Goal: Book appointment/travel/reservation

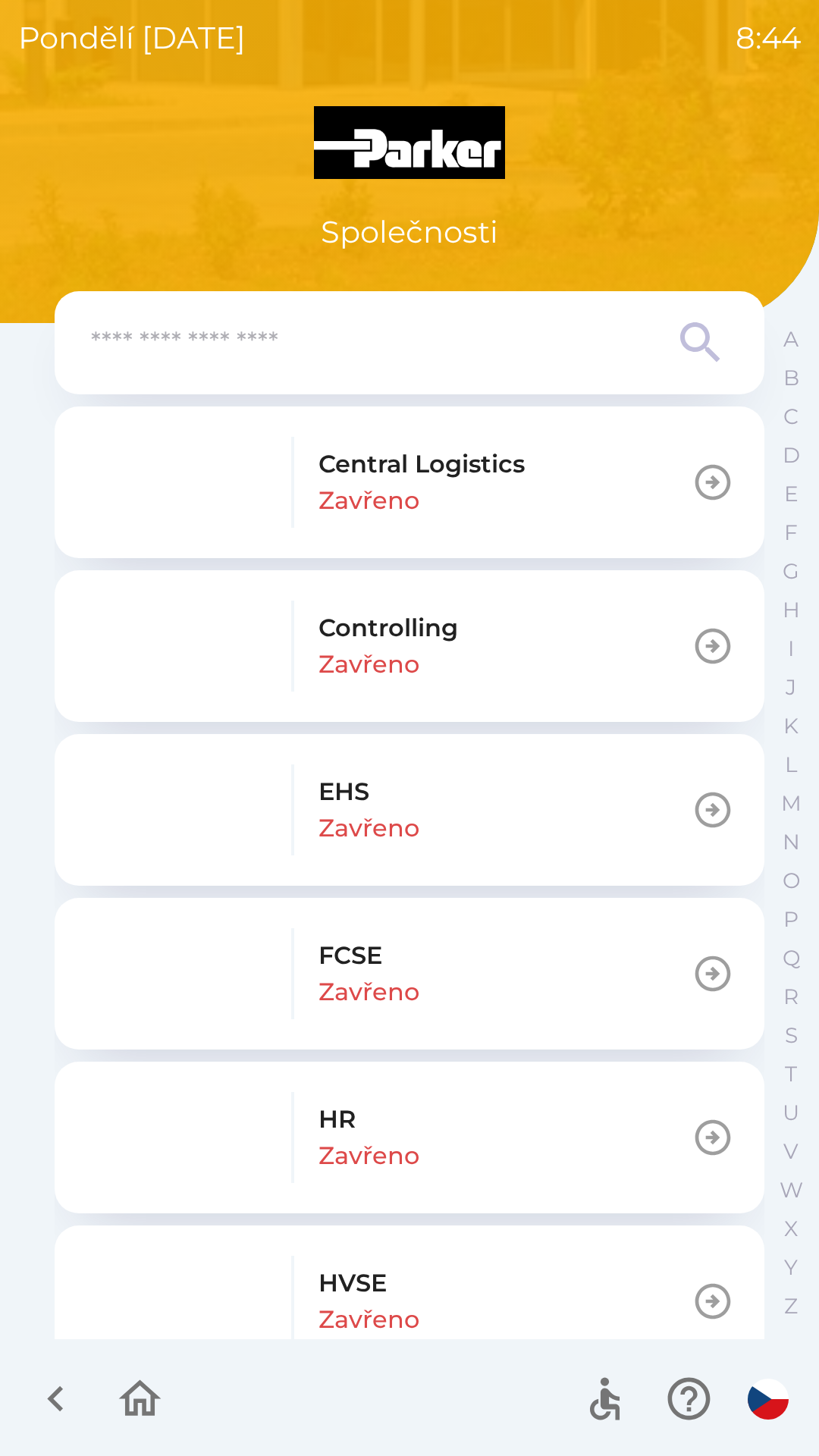
click at [57, 1383] on icon "button" at bounding box center [55, 1399] width 51 height 51
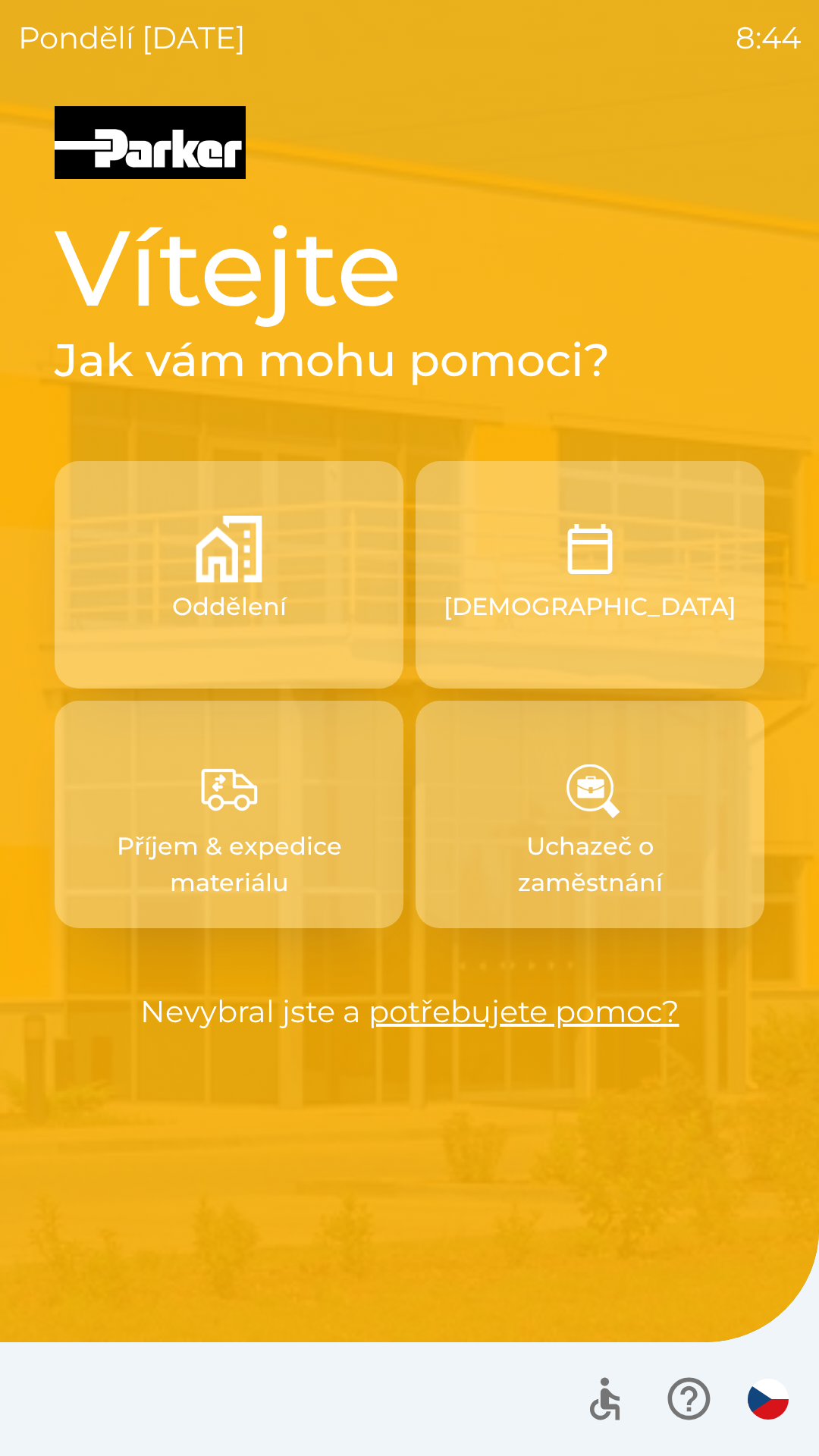
click at [759, 1390] on img "button" at bounding box center [769, 1400] width 41 height 41
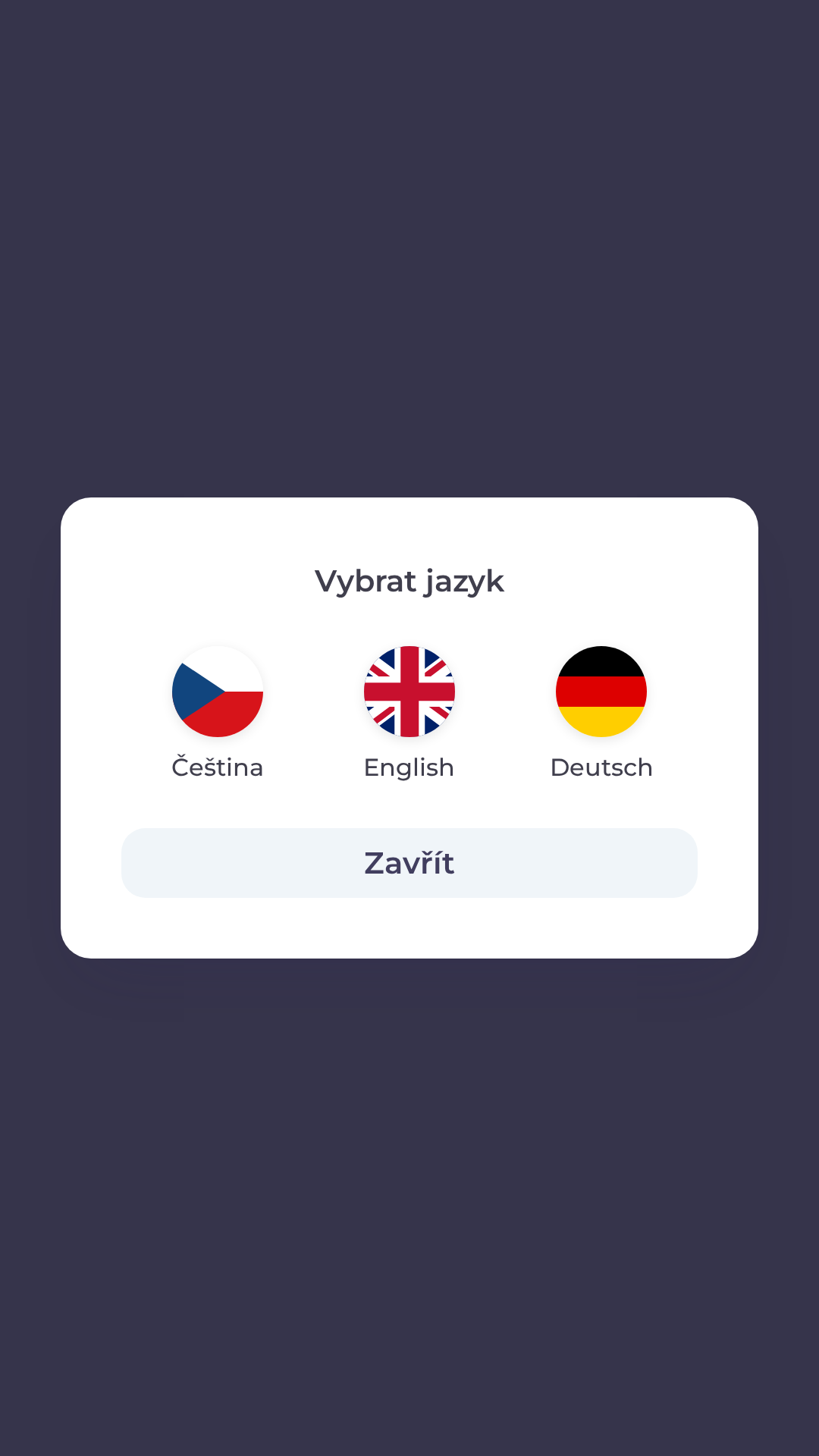
click at [417, 694] on img "button" at bounding box center [410, 692] width 91 height 91
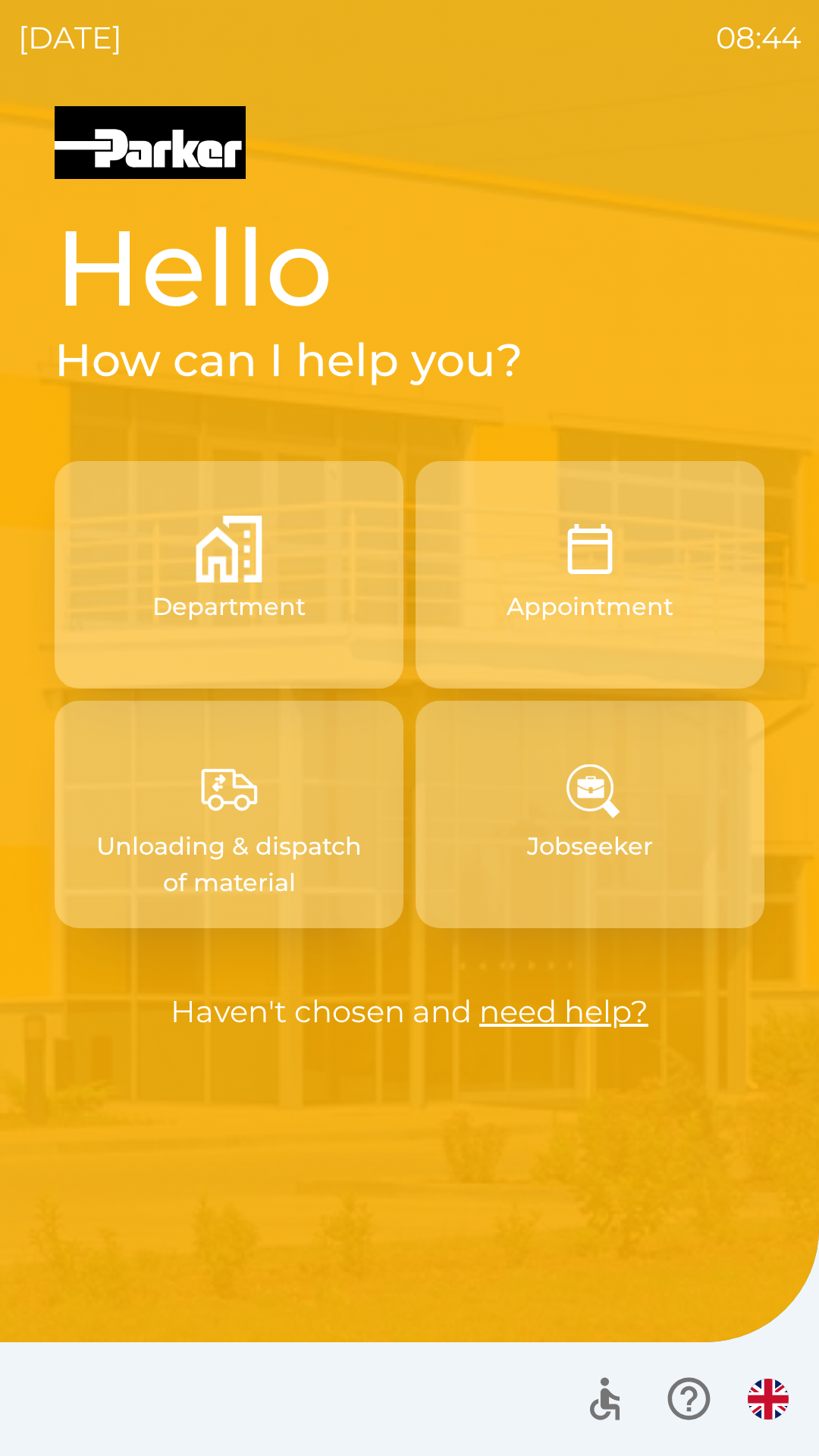
click at [580, 616] on p "Appointment" at bounding box center [590, 607] width 166 height 37
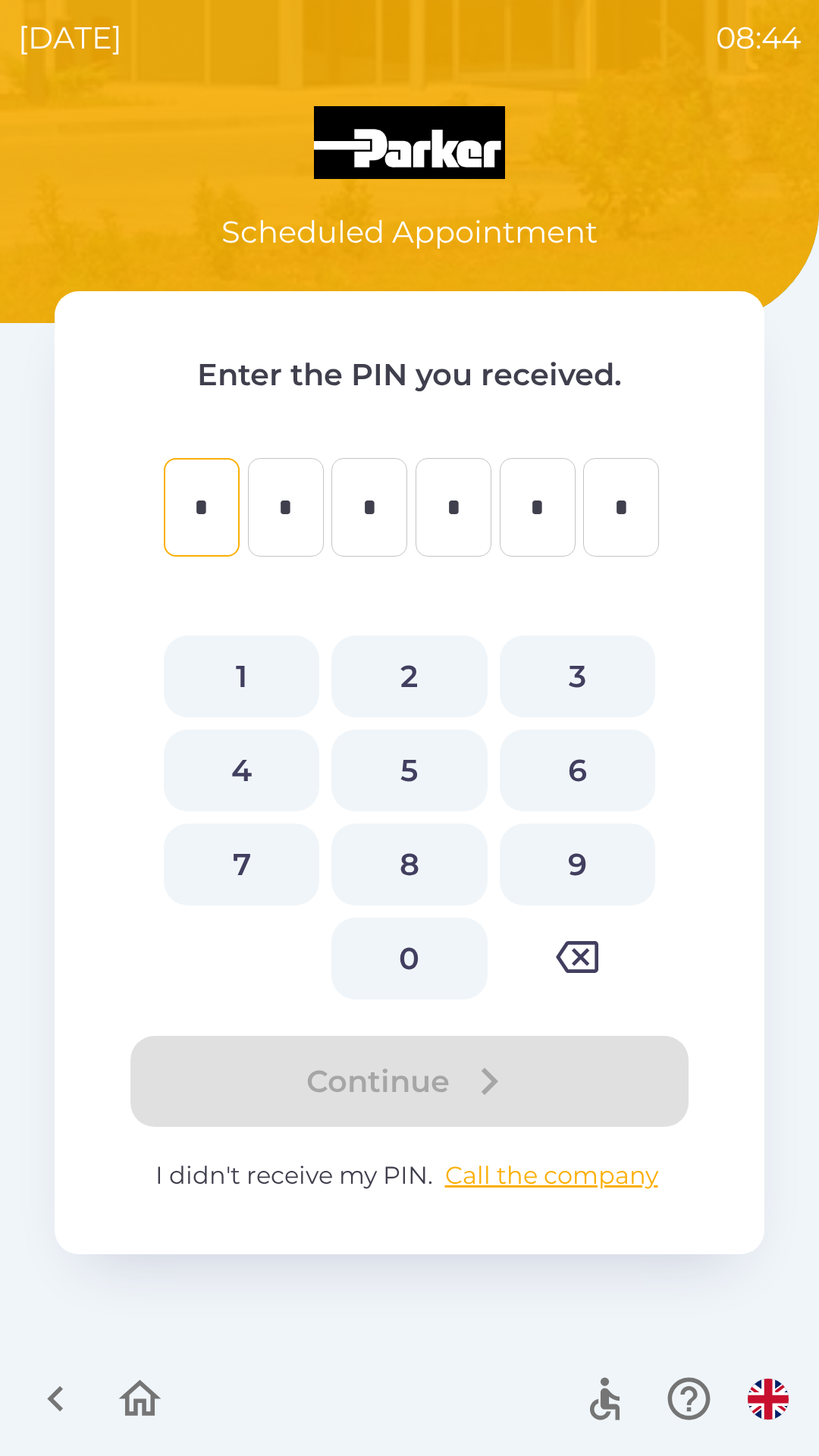
click at [58, 1389] on icon "button" at bounding box center [55, 1399] width 16 height 26
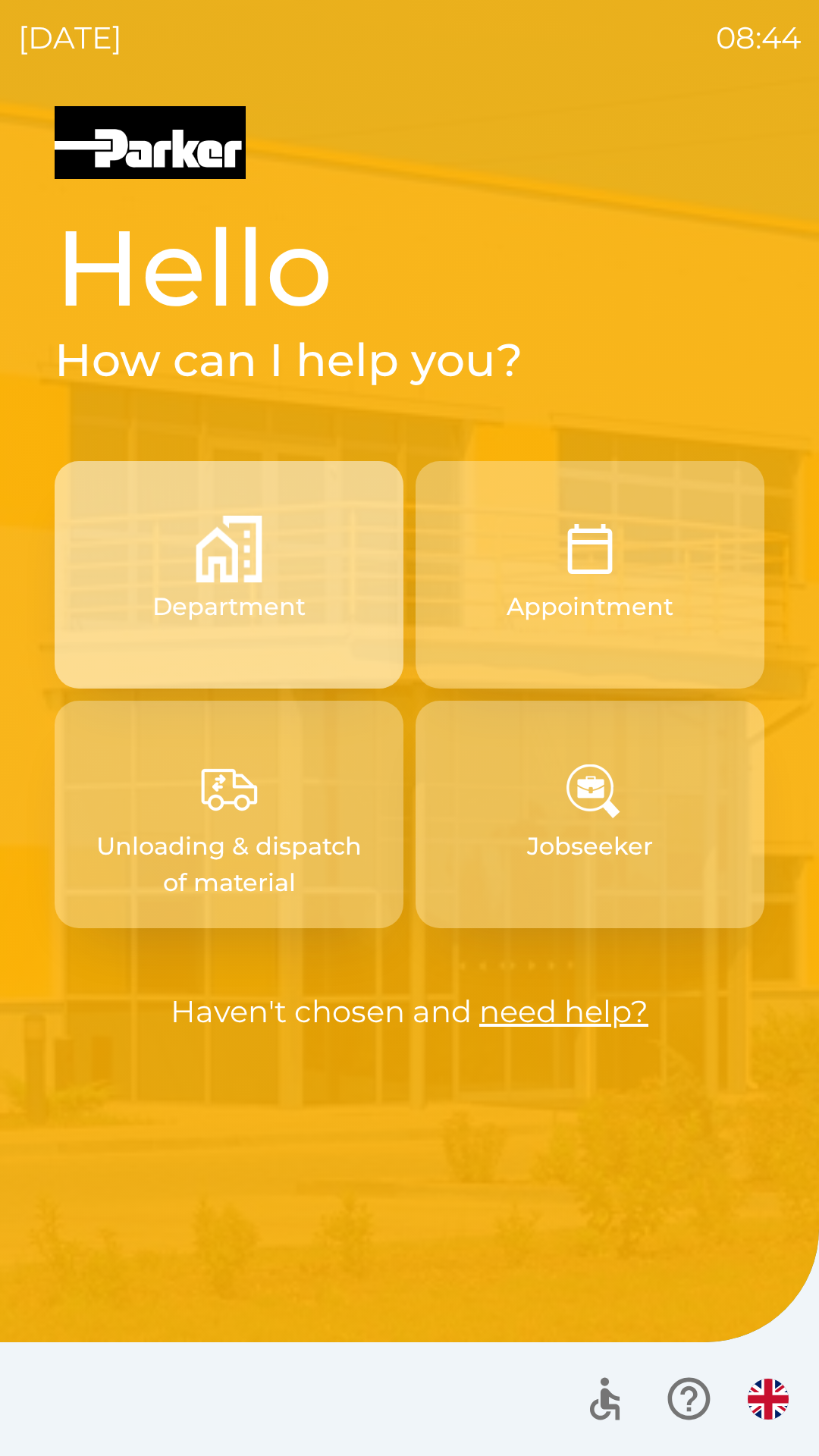
click at [271, 596] on p "Department" at bounding box center [228, 607] width 153 height 37
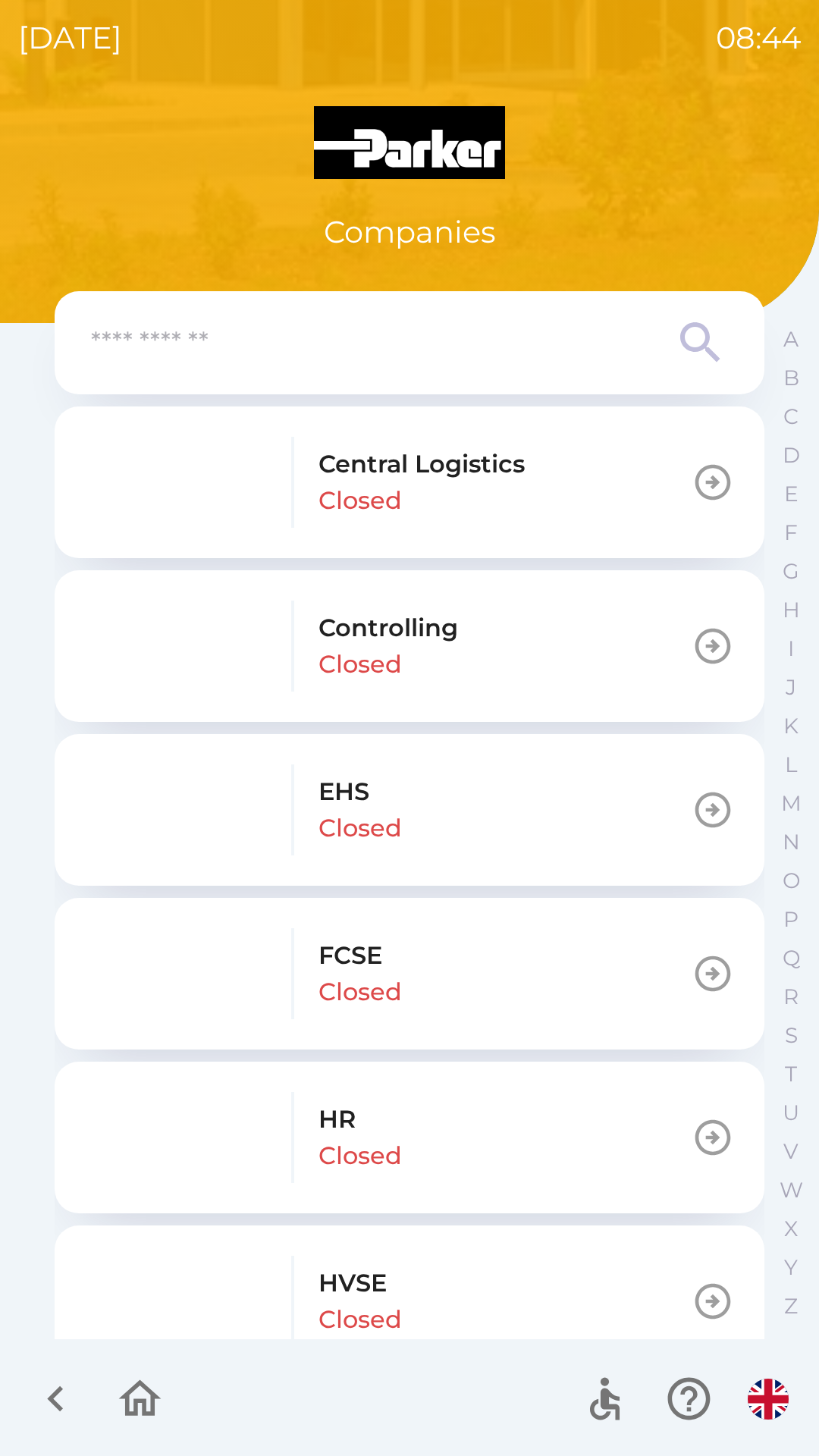
click at [56, 1391] on icon "button" at bounding box center [55, 1399] width 51 height 51
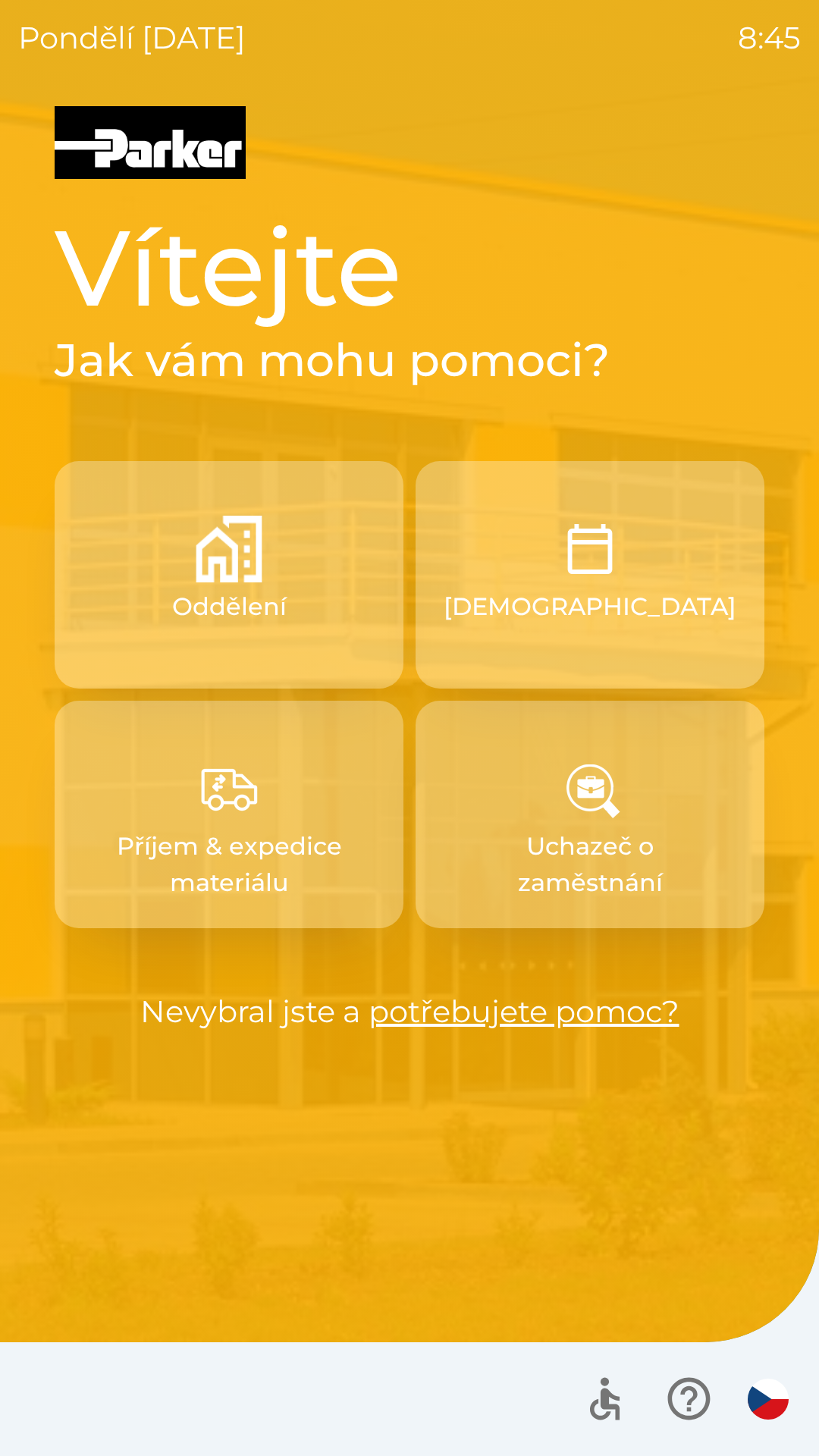
click at [764, 1390] on img "button" at bounding box center [769, 1400] width 41 height 41
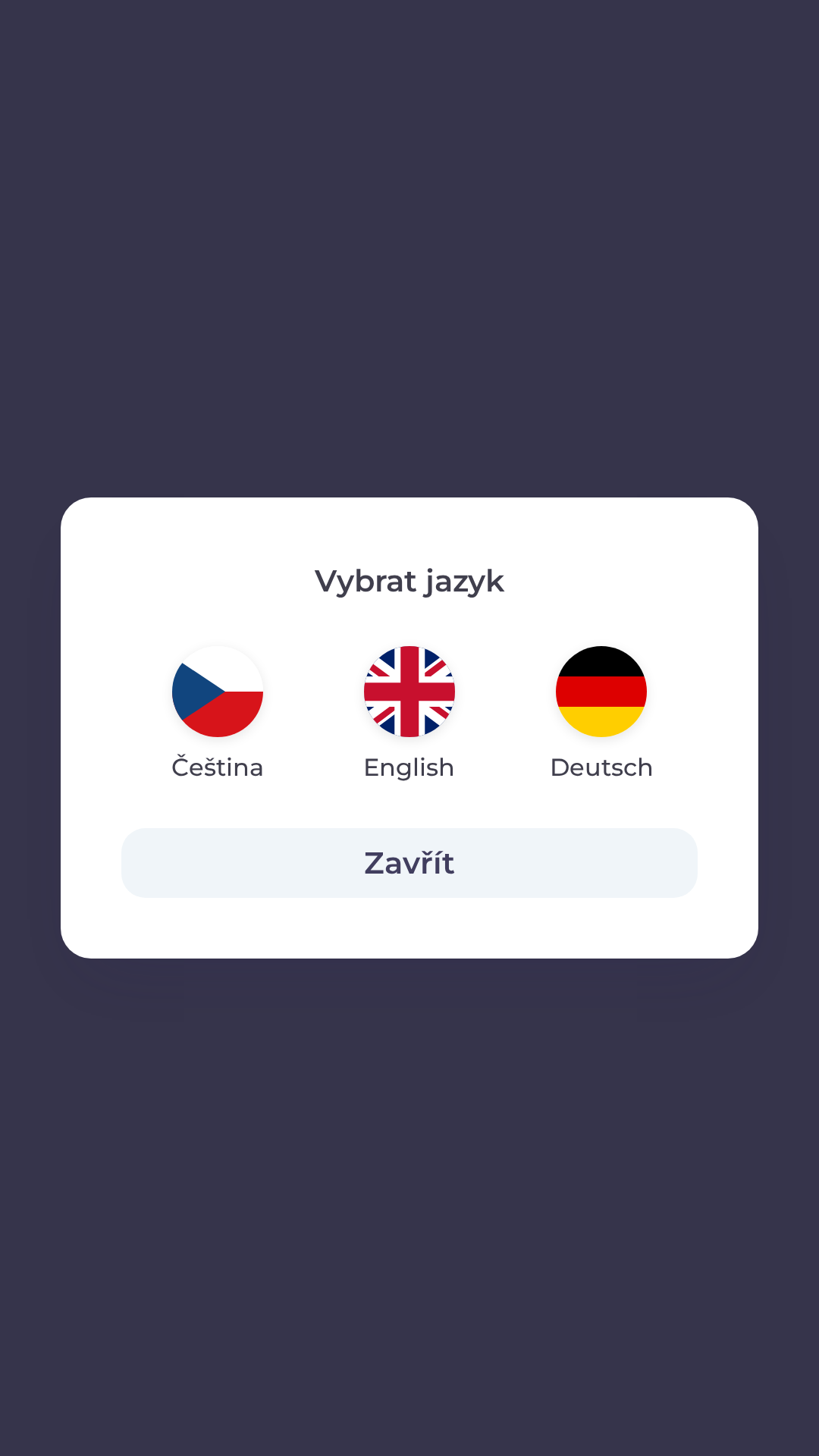
click at [406, 701] on img "button" at bounding box center [410, 692] width 91 height 91
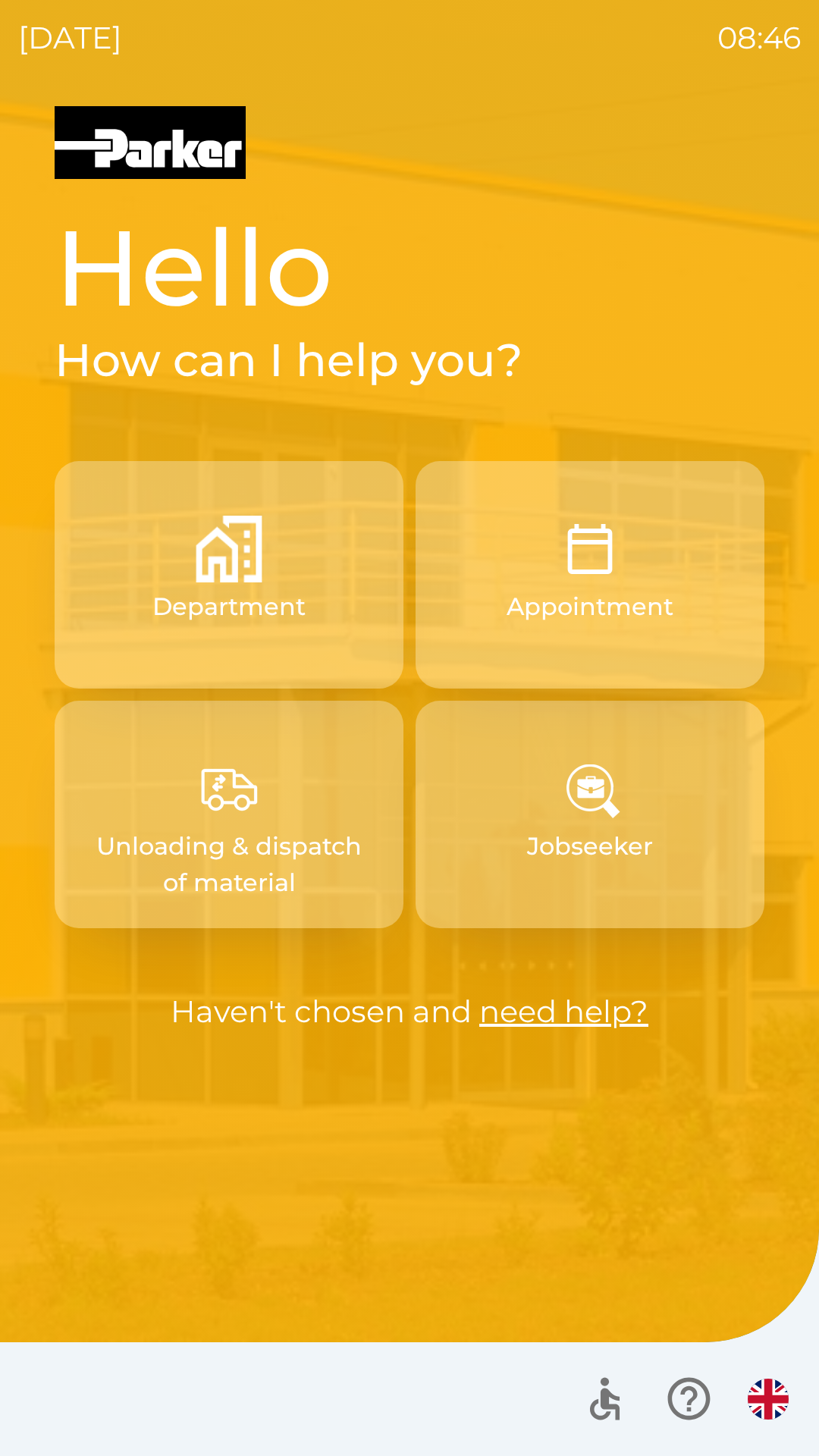
click at [580, 626] on button "Appointment" at bounding box center [590, 575] width 349 height 227
click at [584, 1014] on link "need help?" at bounding box center [564, 1011] width 169 height 38
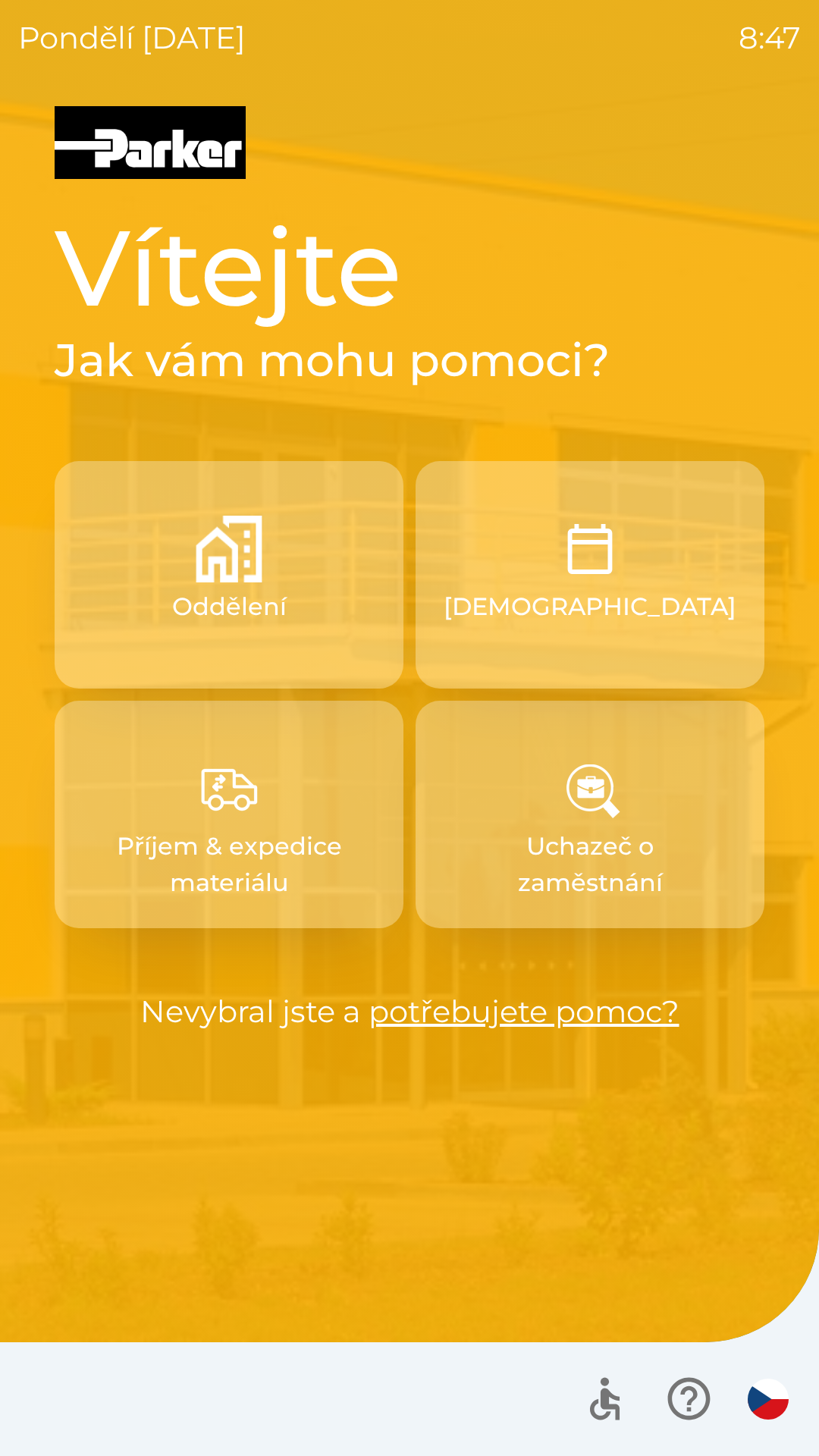
click at [757, 1400] on img "button" at bounding box center [769, 1400] width 41 height 41
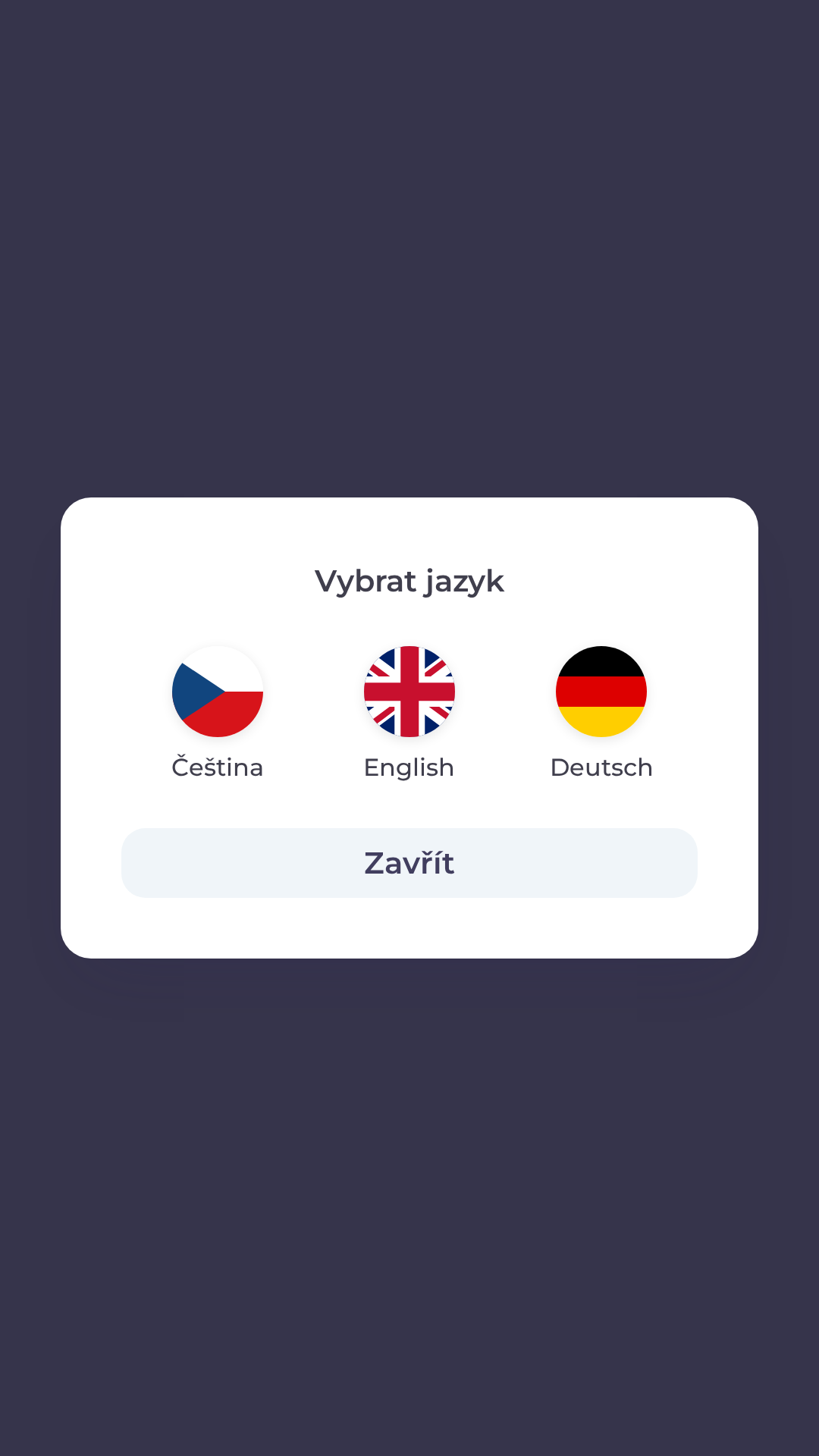
click at [415, 676] on img "button" at bounding box center [410, 692] width 91 height 91
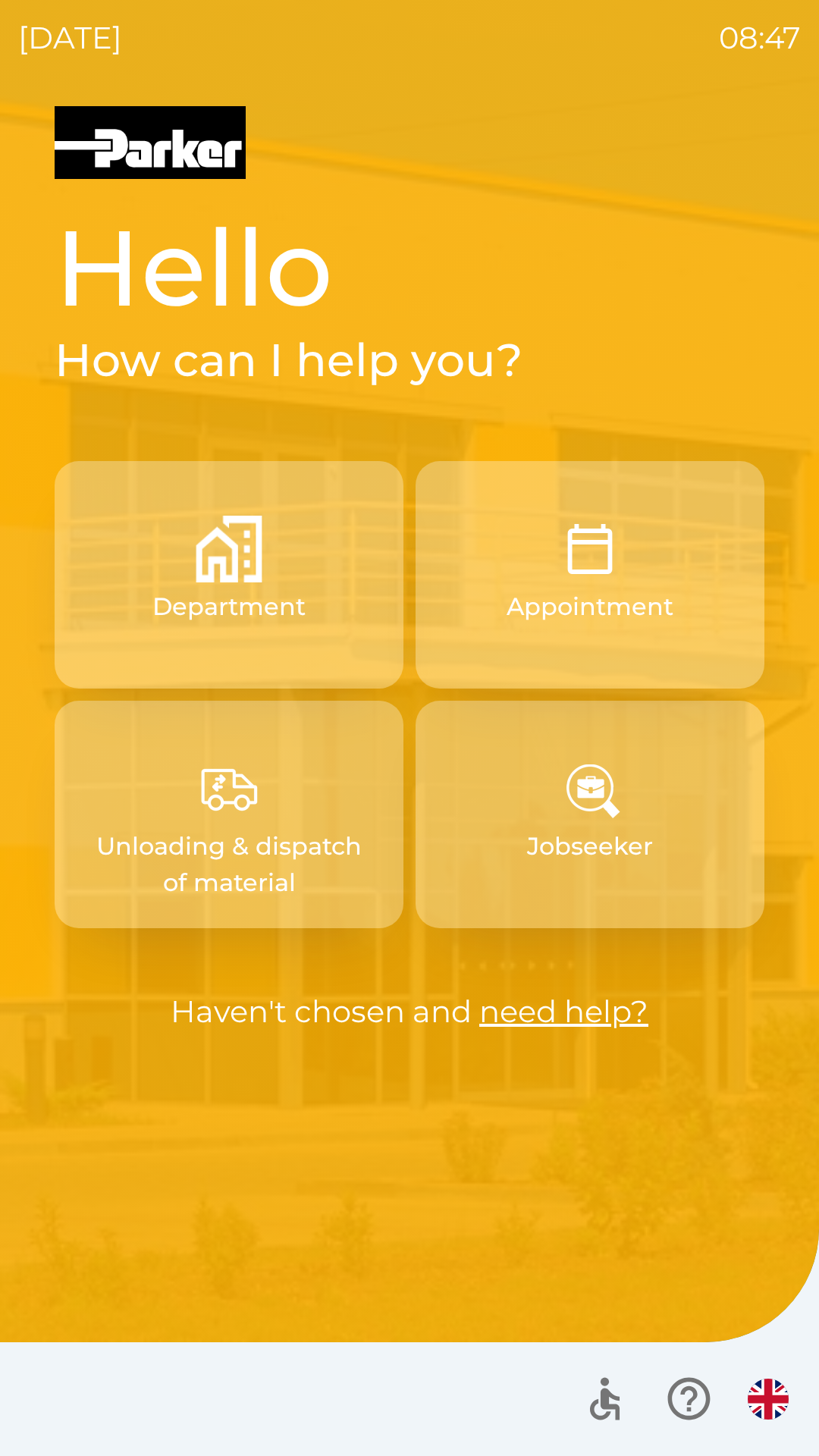
click at [584, 601] on p "Appointment" at bounding box center [590, 607] width 166 height 37
